Goal: Task Accomplishment & Management: Manage account settings

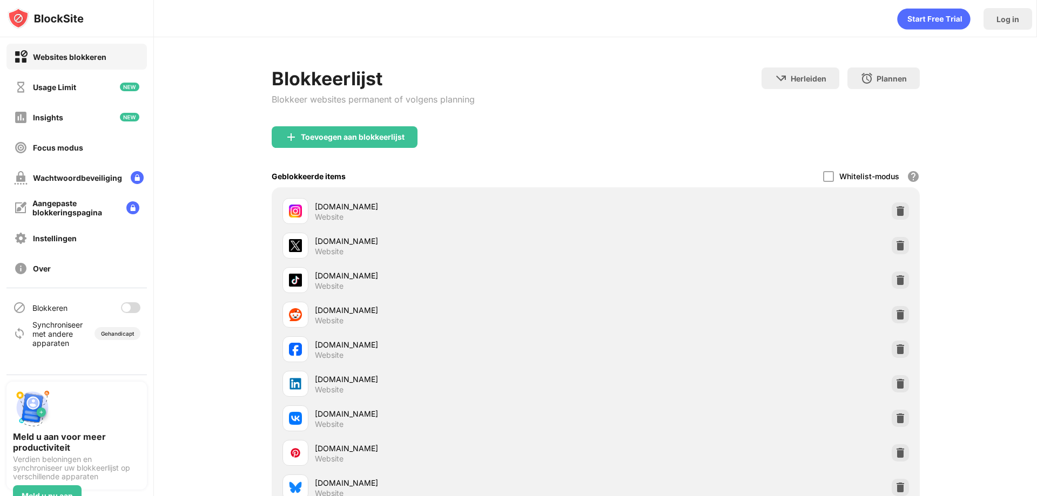
click at [204, 309] on div "Blokkeerlijst Blokkeer websites permanent of volgens planning Herleiden Klik om…" at bounding box center [595, 400] width 883 height 727
click at [132, 306] on div at bounding box center [130, 307] width 19 height 11
click at [136, 306] on div at bounding box center [130, 307] width 19 height 11
click at [999, 136] on div "Blokkeerlijst Blokkeer websites permanent of volgens planning Herleiden Klik om…" at bounding box center [595, 400] width 883 height 727
